Goal: Transaction & Acquisition: Purchase product/service

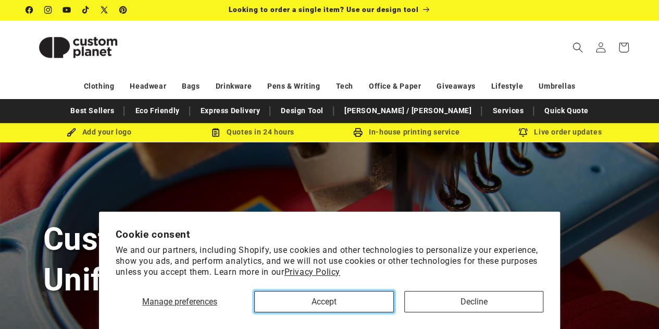
click at [351, 302] on button "Accept" at bounding box center [323, 301] width 139 height 21
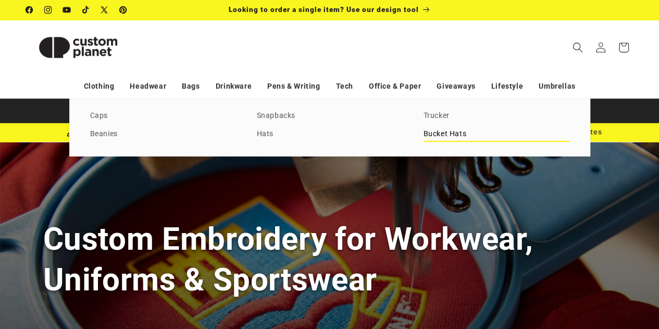
click at [429, 134] on link "Bucket Hats" at bounding box center [497, 134] width 146 height 14
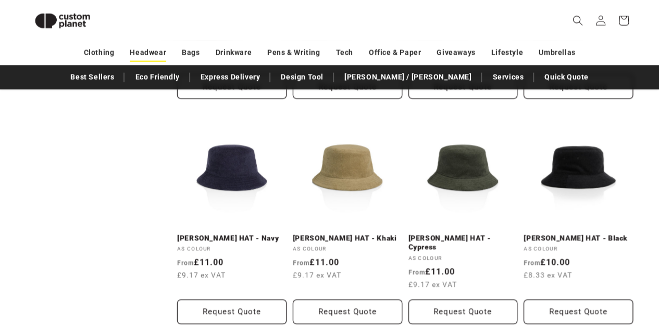
scroll to position [872, 0]
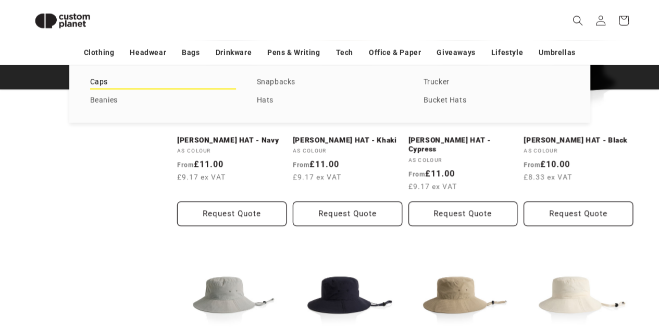
click at [108, 84] on link "Caps" at bounding box center [163, 82] width 146 height 14
